Goal: Task Accomplishment & Management: Manage account settings

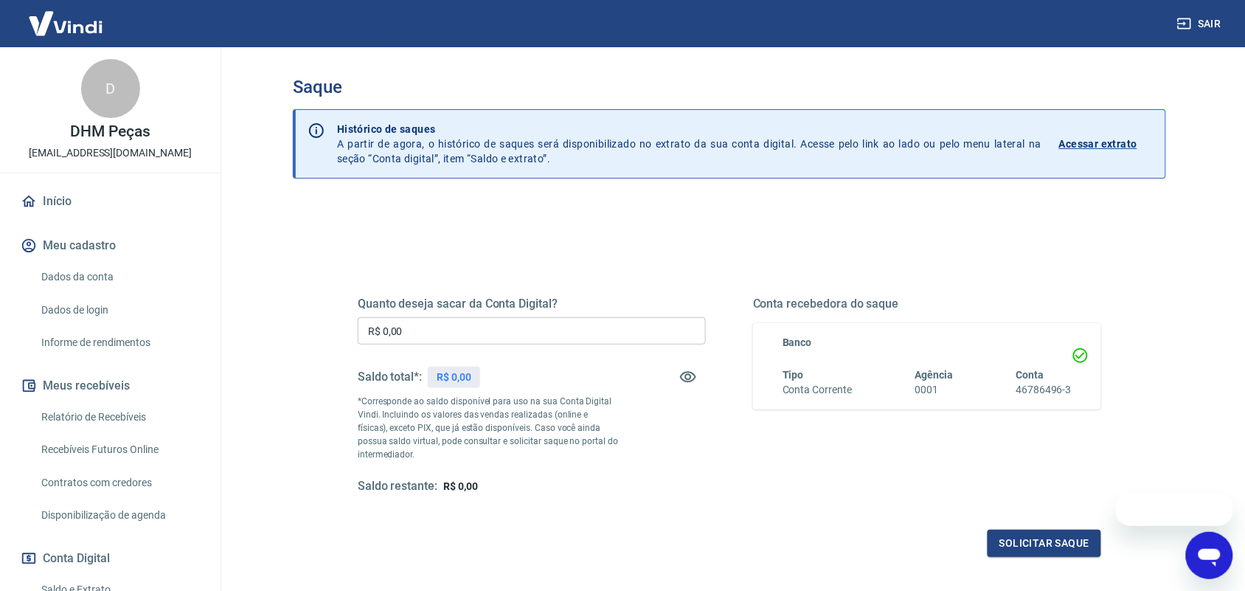
click at [1210, 292] on main "Saque Histórico de saques A partir de agora, o histórico de saques será disponi…" at bounding box center [729, 319] width 1031 height 544
